Goal: Task Accomplishment & Management: Manage account settings

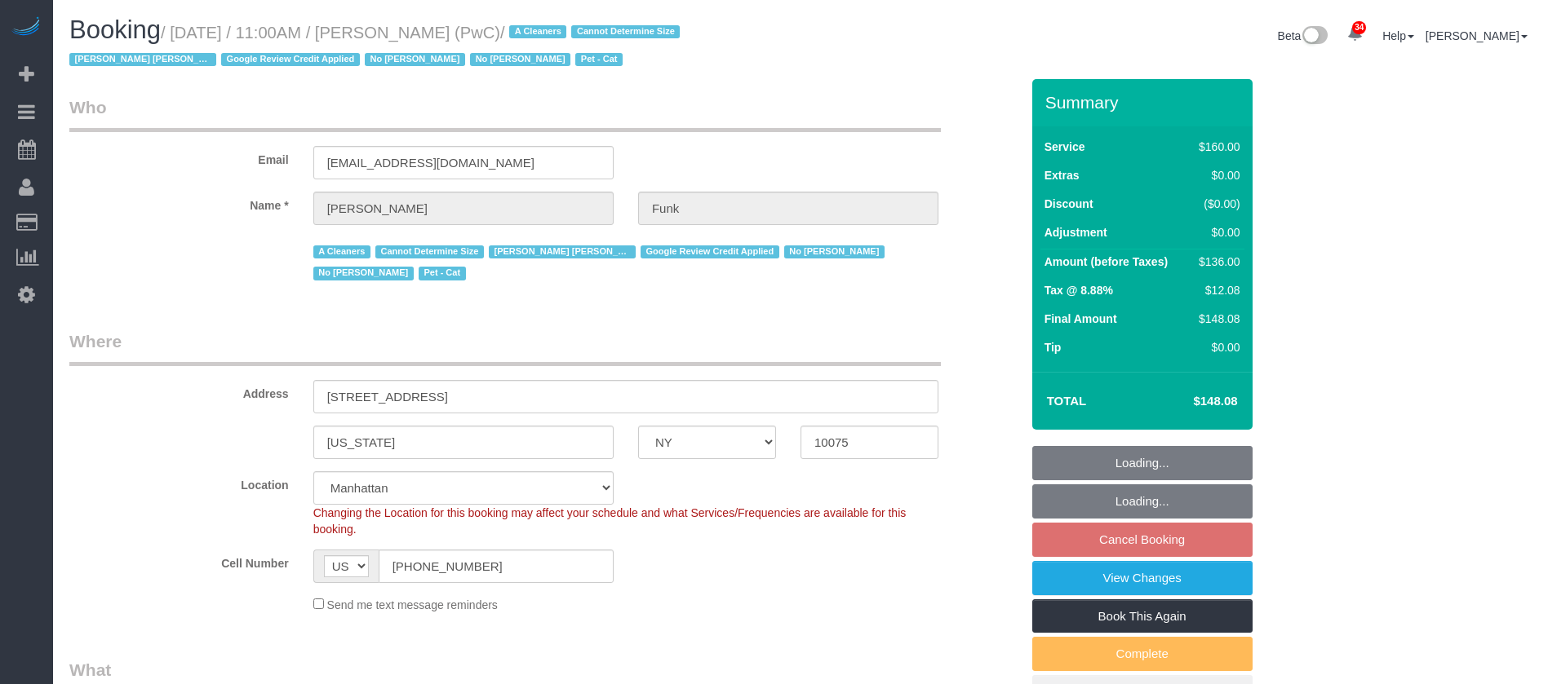
select select "NY"
select select "spot2"
select select "number:57"
select select "number:71"
select select "number:14"
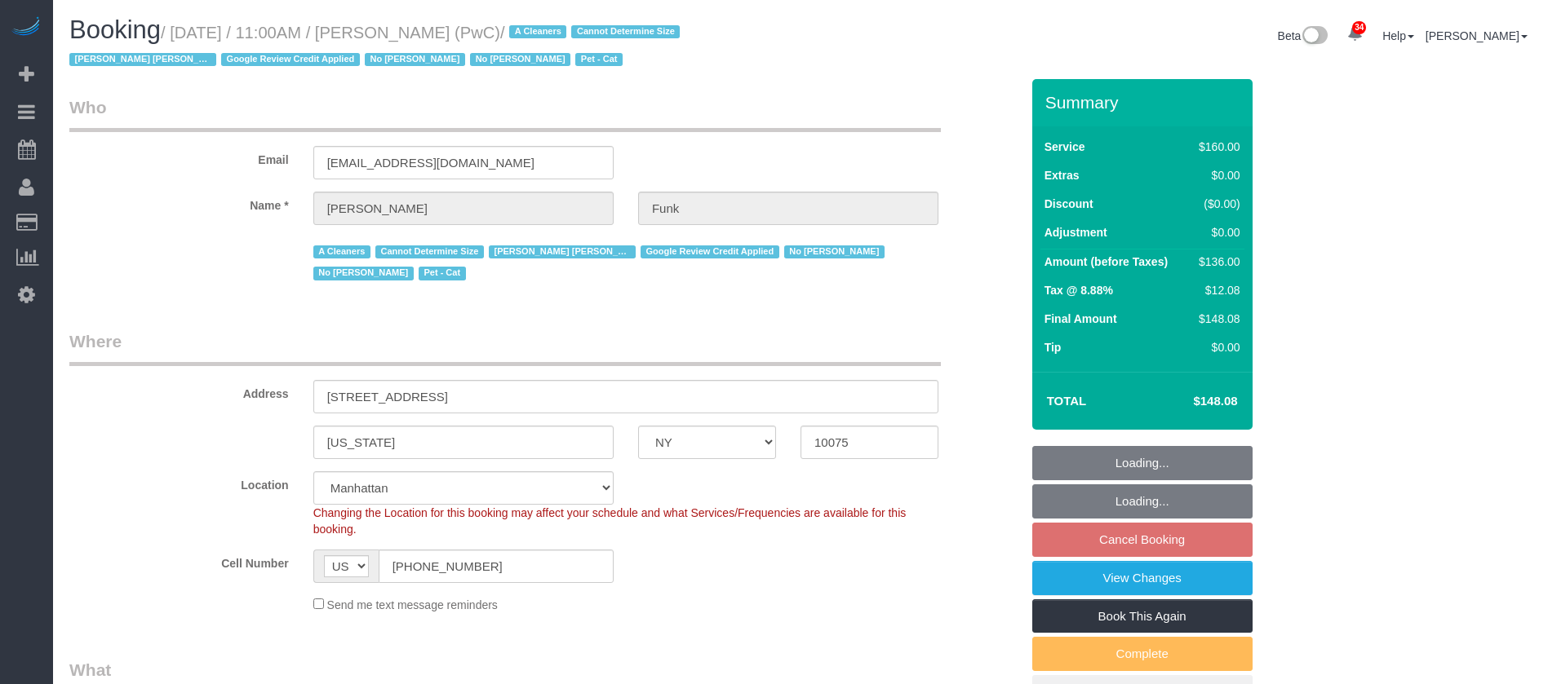
select select "number:5"
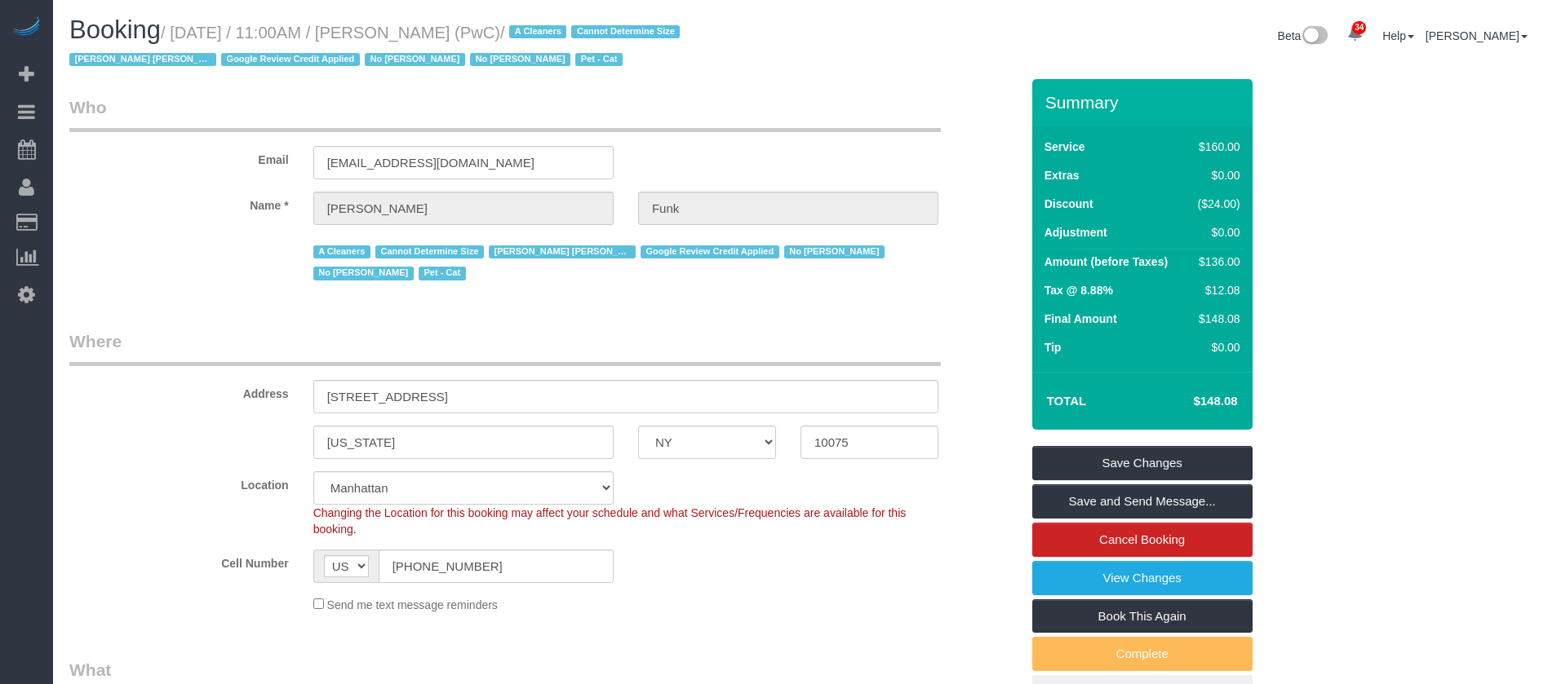
select select "object:1831"
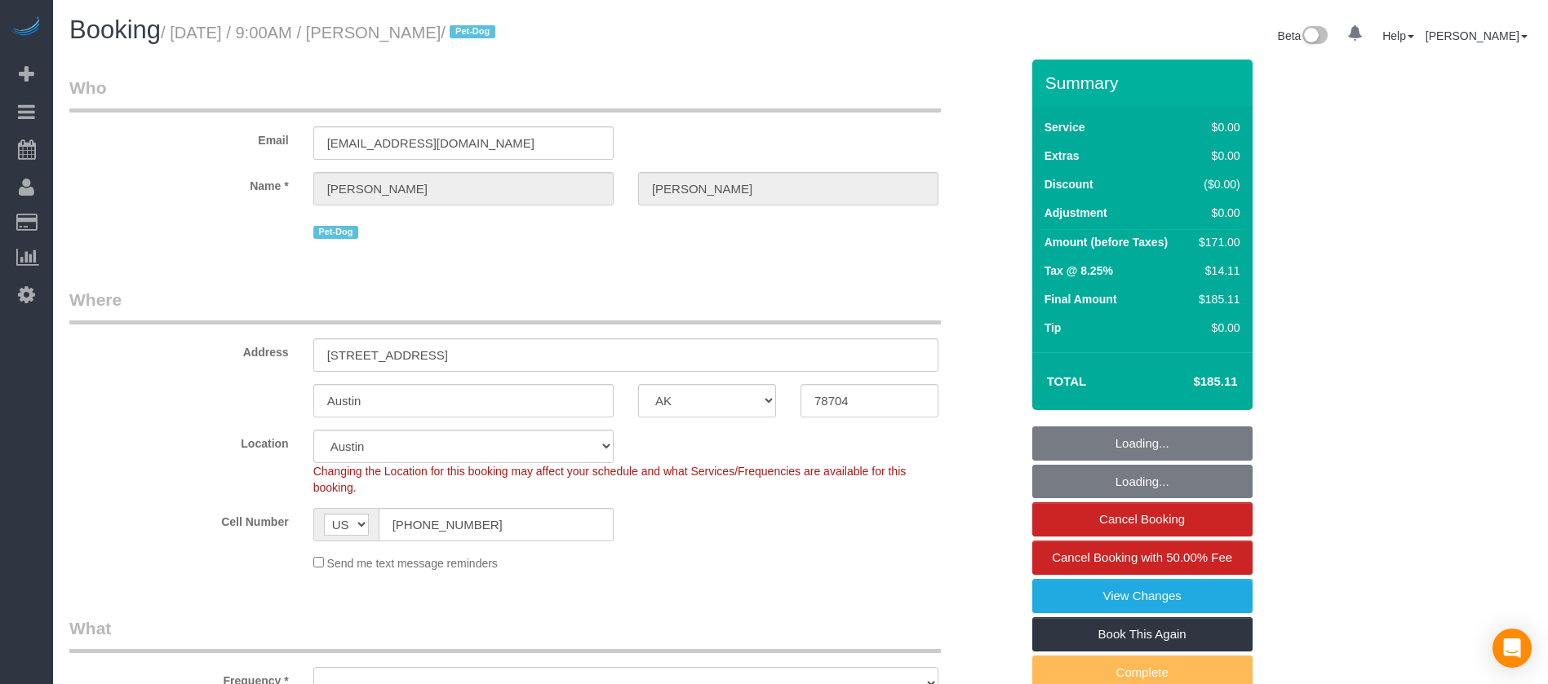
select select "[GEOGRAPHIC_DATA]"
select select "number:56"
select select "number:70"
select select "number:13"
select select "number:7"
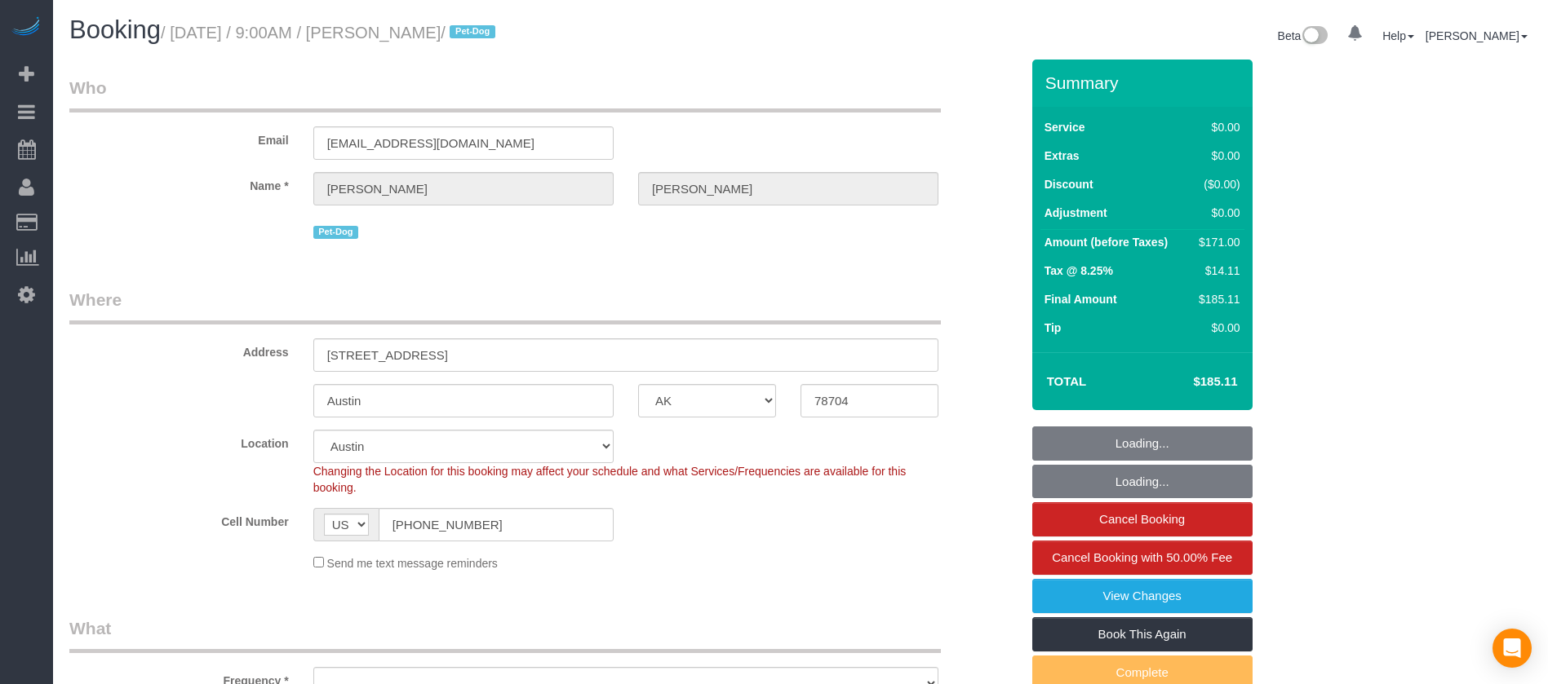
select select "object:1012"
select select "string:stripe-pm_1QnndV4VGloSiKo7v2zxitHE"
select select "spot1"
select select "2"
select select "object:1119"
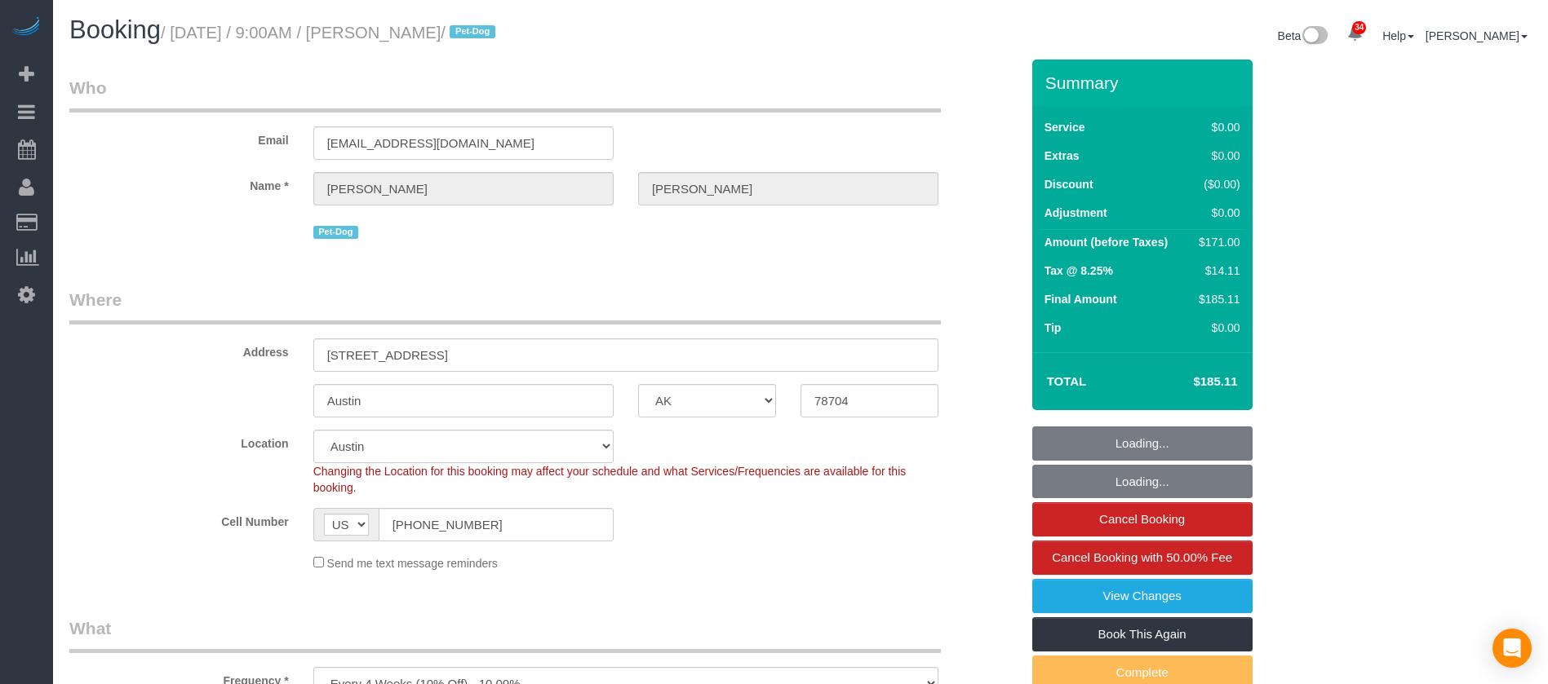
select select "2"
